Goal: Task Accomplishment & Management: Manage account settings

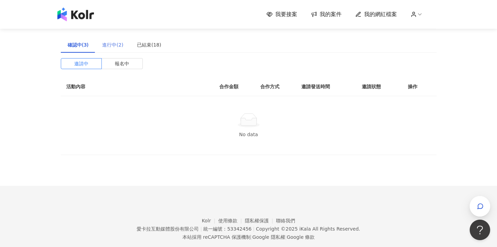
click at [111, 40] on div "進行中(2)" at bounding box center [112, 45] width 35 height 16
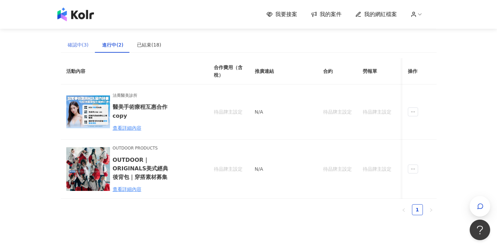
click at [69, 49] on div "確認中(3)" at bounding box center [78, 45] width 35 height 16
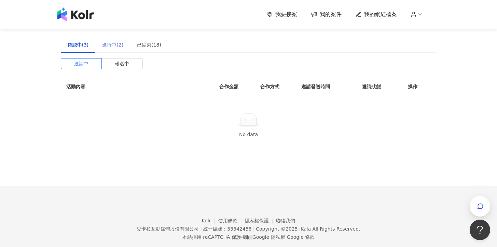
click at [103, 38] on div "進行中(2)" at bounding box center [112, 45] width 35 height 16
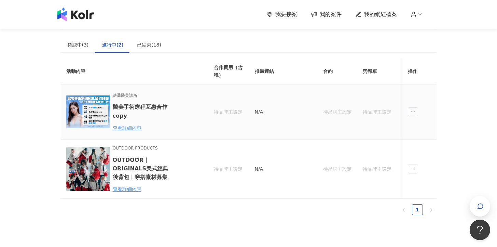
click at [132, 129] on div "查看詳細內容" at bounding box center [143, 128] width 60 height 8
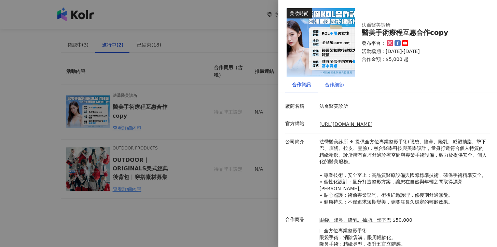
click at [338, 83] on div "合作細節" at bounding box center [334, 85] width 19 height 8
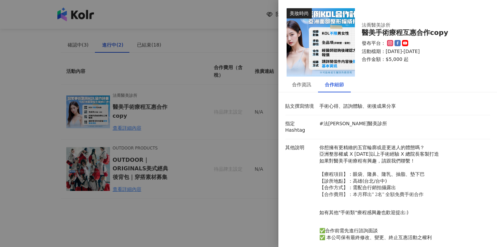
scroll to position [29, 0]
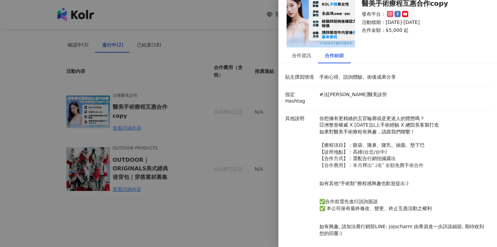
click at [260, 200] on div at bounding box center [248, 123] width 497 height 247
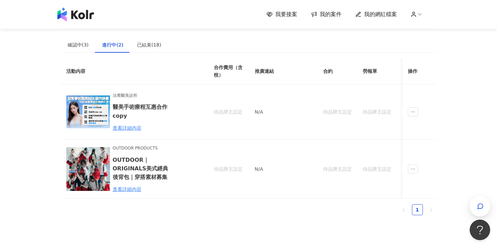
click at [284, 18] on div "我要接案 我的案件 我的網紅檔案" at bounding box center [248, 15] width 389 height 14
click at [278, 11] on span "我要接案" at bounding box center [286, 15] width 22 height 8
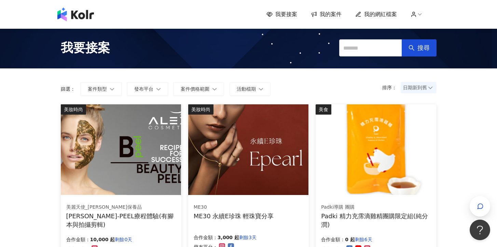
click at [338, 19] on div "我要接案 我的案件 我的網紅檔案" at bounding box center [248, 15] width 389 height 14
click at [331, 15] on span "我的案件" at bounding box center [331, 15] width 22 height 8
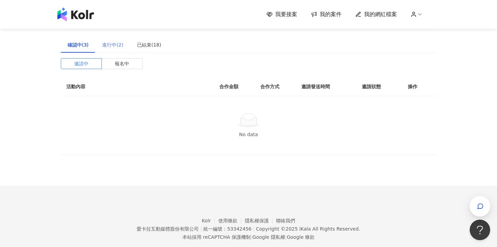
click at [96, 49] on div "進行中(2)" at bounding box center [112, 45] width 35 height 16
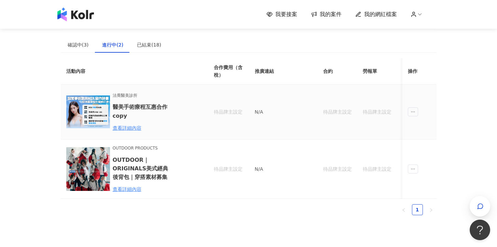
click at [187, 114] on div "[PERSON_NAME]醫美診所 醫美手術療程互惠合作copy 查看詳細內容" at bounding box center [129, 112] width 126 height 44
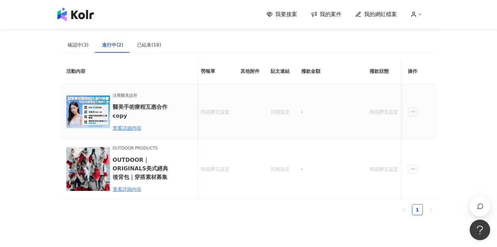
scroll to position [0, 192]
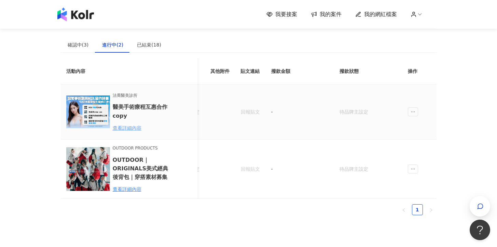
click at [137, 128] on div "查看詳細內容" at bounding box center [143, 128] width 60 height 8
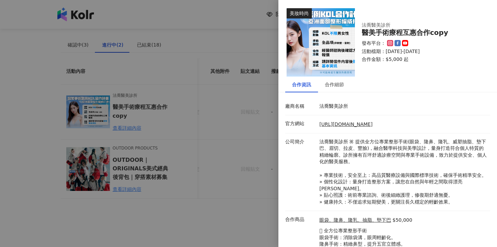
scroll to position [36, 0]
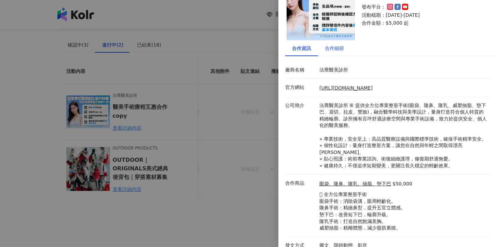
click at [338, 48] on div "合作細節" at bounding box center [334, 48] width 19 height 8
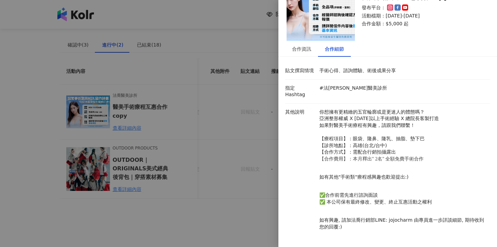
scroll to position [29, 0]
